Goal: Entertainment & Leisure: Consume media (video, audio)

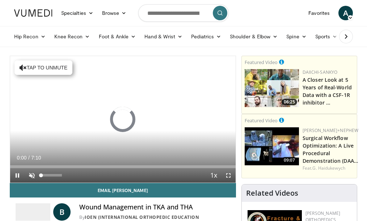
click at [32, 175] on span "Video Player" at bounding box center [32, 175] width 14 height 14
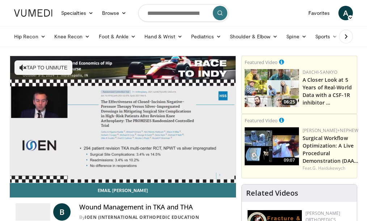
click at [68, 156] on div "10 seconds Tap to unmute" at bounding box center [122, 119] width 225 height 127
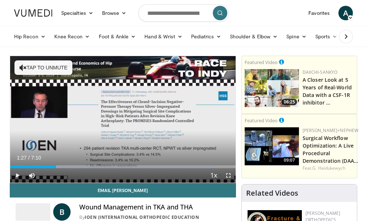
click at [68, 156] on div "Current Time 1:27 / Duration 7:10" at bounding box center [122, 157] width 225 height 7
click at [17, 174] on span "Video Player" at bounding box center [17, 175] width 14 height 14
click at [228, 177] on span "Video Player" at bounding box center [228, 175] width 14 height 14
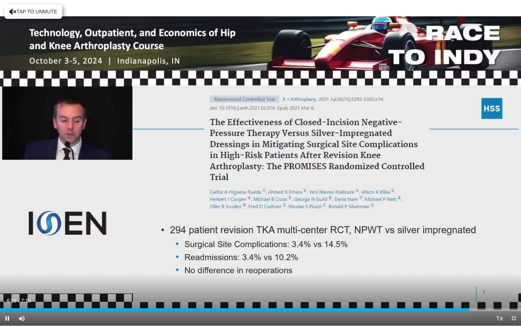
click at [366, 221] on span "Video Player" at bounding box center [513, 318] width 14 height 14
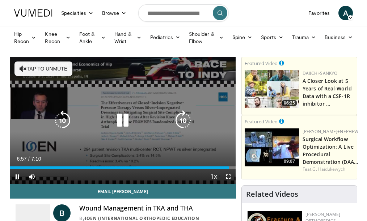
click at [123, 119] on icon "Video Player" at bounding box center [122, 120] width 20 height 20
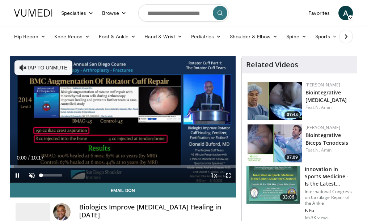
click at [33, 176] on span "Video Player" at bounding box center [32, 175] width 14 height 14
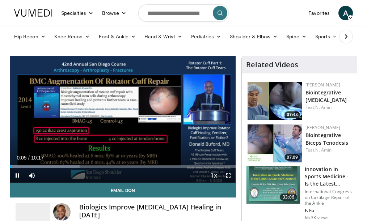
click at [228, 175] on span "Video Player" at bounding box center [228, 175] width 14 height 14
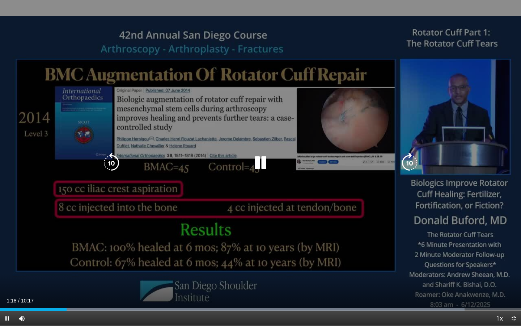
click at [366, 221] on div "10 seconds Tap to unmute" at bounding box center [260, 162] width 521 height 325
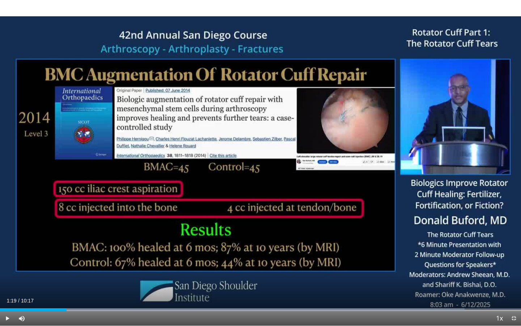
click at [6, 221] on span "Video Player" at bounding box center [7, 318] width 14 height 14
click at [88, 221] on div "Current Time 2:00 / Duration 10:17 Pause Skip Backward Skip Forward Mute 100% L…" at bounding box center [260, 318] width 521 height 14
click at [88, 221] on div "Progress Bar" at bounding box center [88, 309] width 1 height 3
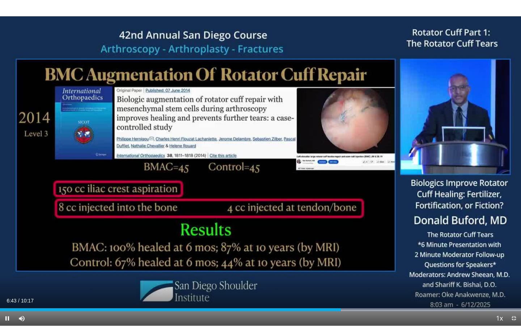
click at [366, 221] on span "Video Player" at bounding box center [513, 318] width 14 height 14
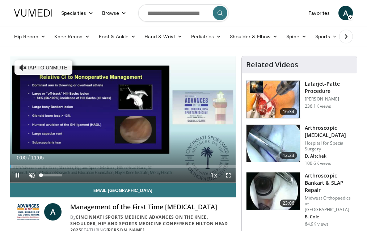
click at [34, 177] on span "Video Player" at bounding box center [32, 175] width 14 height 14
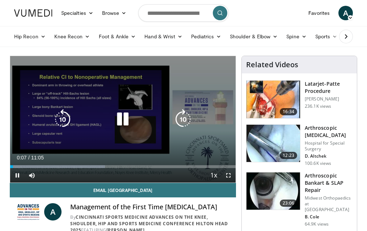
click at [227, 174] on span "Video Player" at bounding box center [228, 175] width 14 height 14
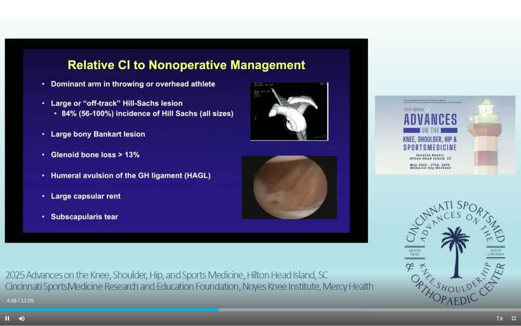
click at [7, 231] on span "Video Player" at bounding box center [7, 318] width 14 height 14
click at [75, 231] on div "Current Time 7:25 / Duration 11:05 Pause Skip Backward Skip Forward Mute 0% Loa…" at bounding box center [260, 318] width 521 height 14
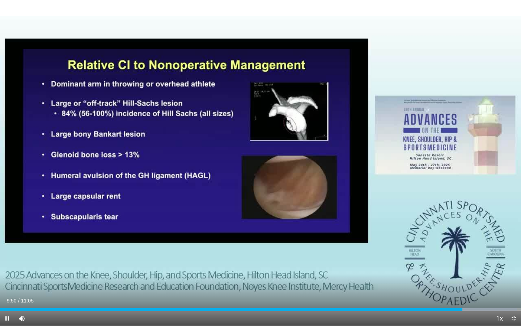
click at [9, 231] on span "Video Player" at bounding box center [7, 318] width 14 height 14
